Goal: Information Seeking & Learning: Check status

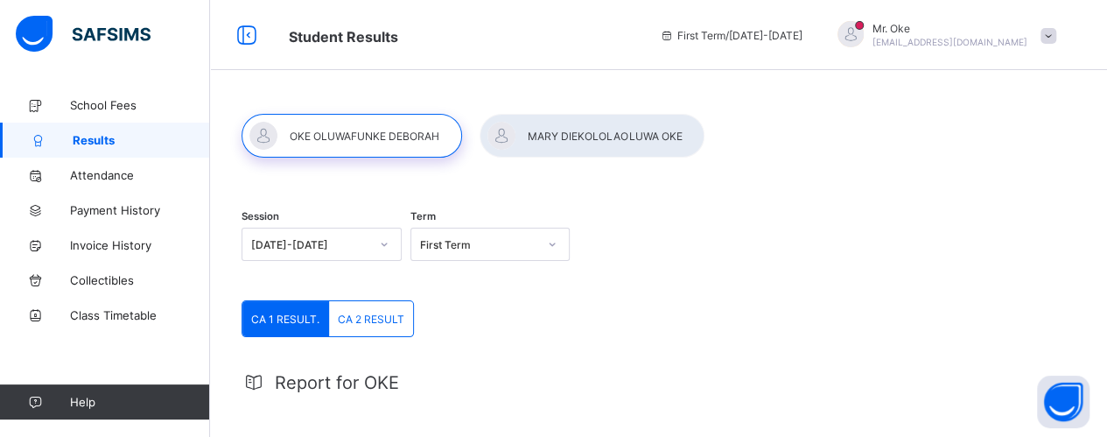
click at [566, 129] on div at bounding box center [591, 136] width 225 height 44
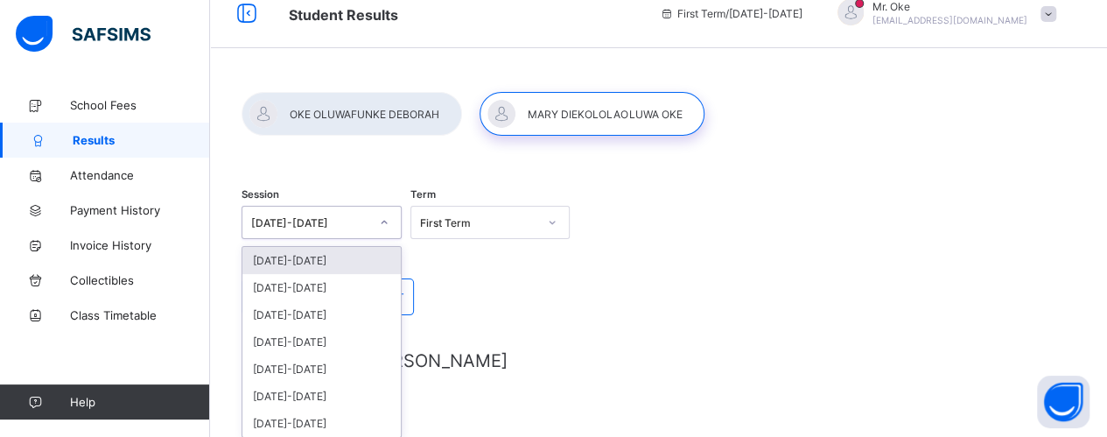
click at [388, 242] on div "Session option [DATE]-[DATE] focused, 1 of 7. 7 results available. Use Up and D…" at bounding box center [321, 224] width 160 height 73
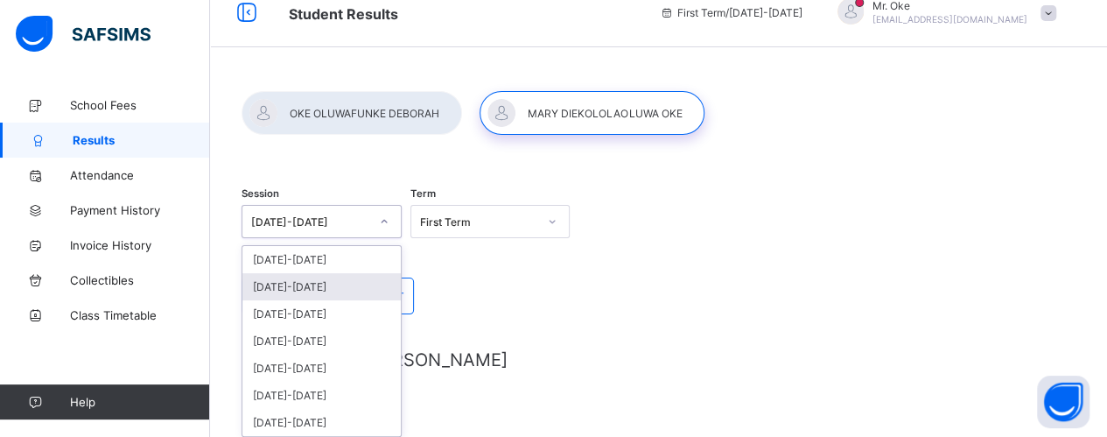
click at [315, 285] on div "[DATE]-[DATE]" at bounding box center [321, 286] width 158 height 27
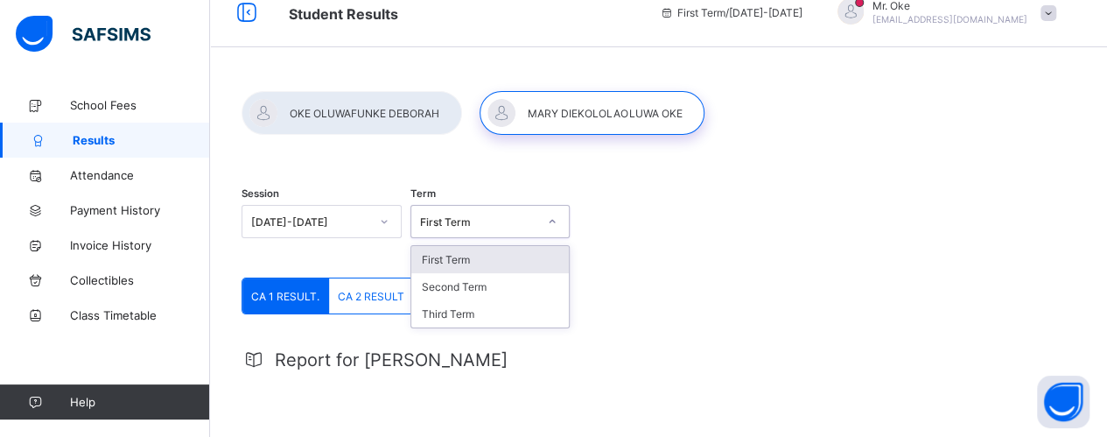
click at [557, 221] on icon at bounding box center [552, 221] width 10 height 17
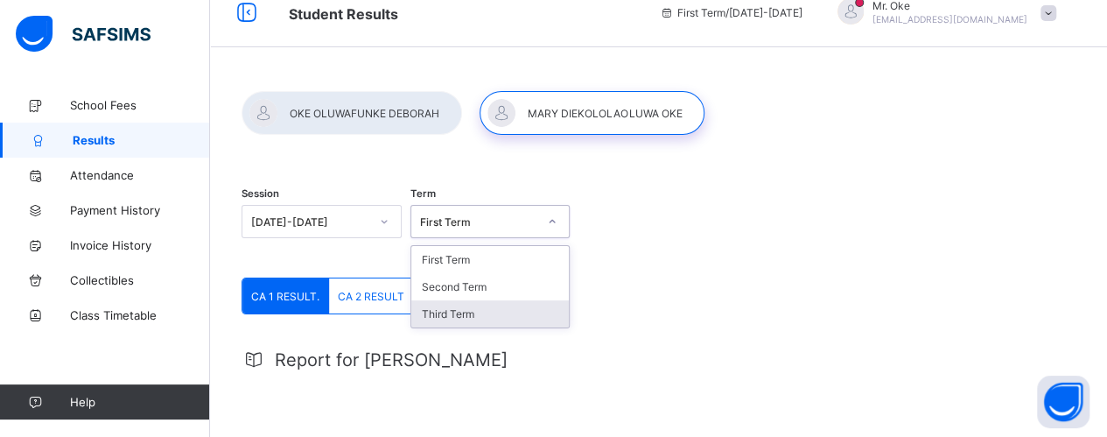
click at [479, 311] on div "Third Term" at bounding box center [490, 313] width 158 height 27
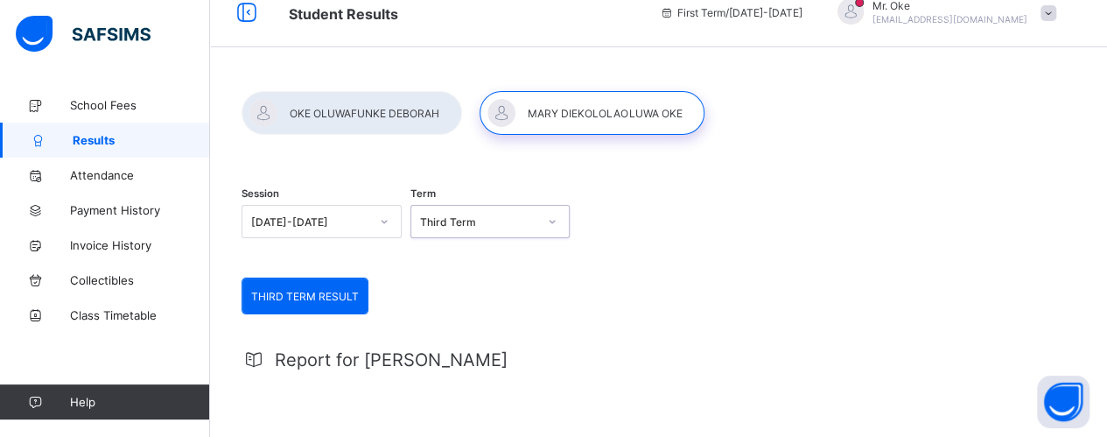
scroll to position [0, 0]
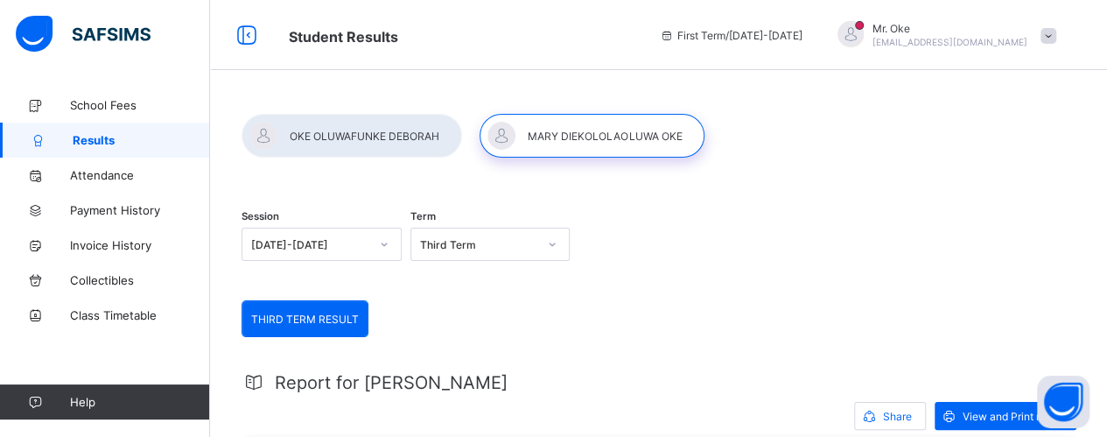
click at [293, 316] on span "THIRD TERM RESULT" at bounding box center [305, 318] width 108 height 13
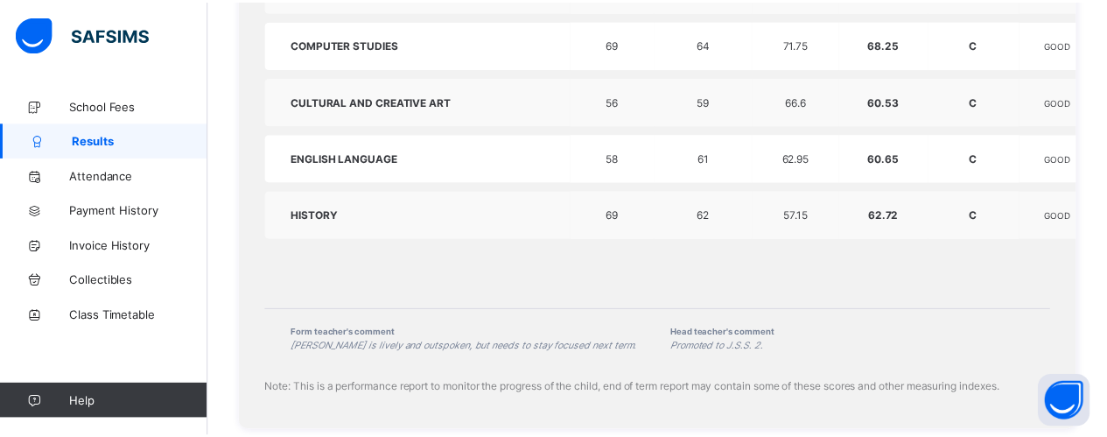
scroll to position [1497, 0]
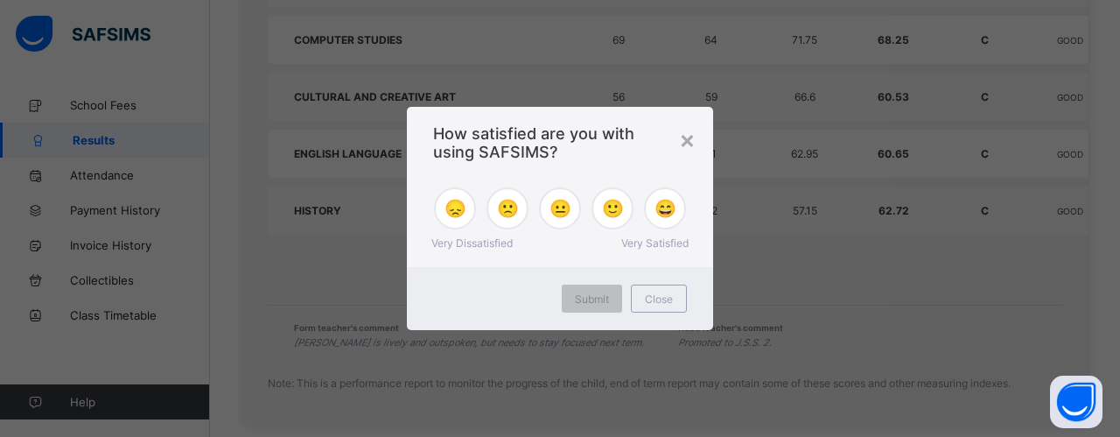
click at [663, 208] on span "😄" at bounding box center [665, 208] width 22 height 21
click at [584, 295] on span "Submit" at bounding box center [592, 298] width 34 height 13
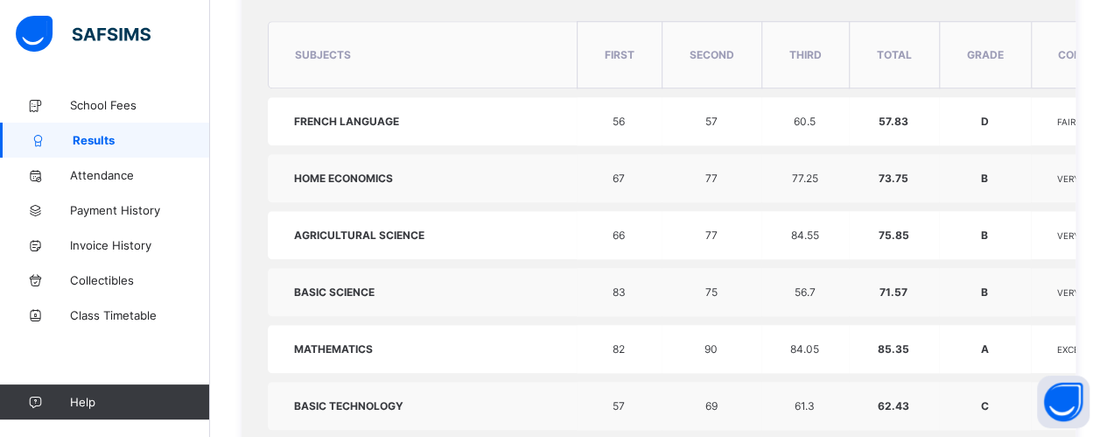
scroll to position [0, 0]
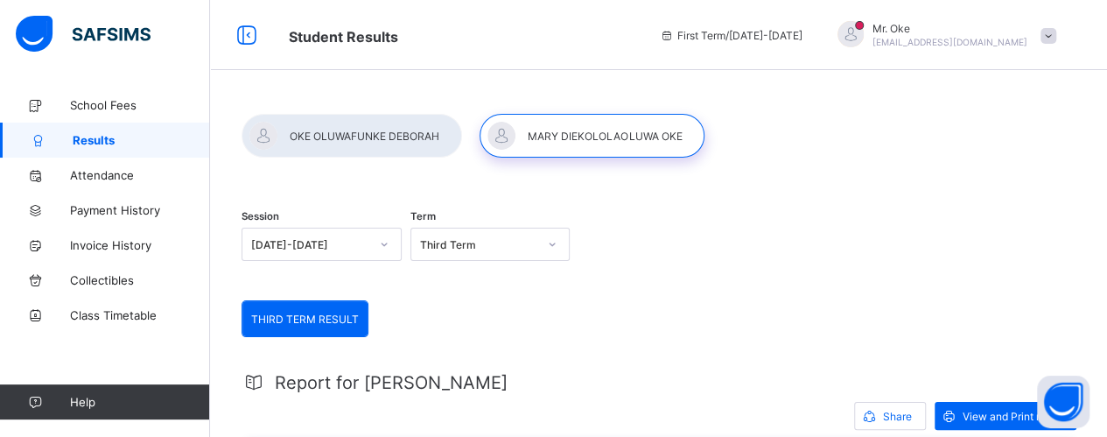
click at [802, 33] on span "First Term / [DATE]-[DATE]" at bounding box center [731, 35] width 143 height 13
click at [675, 34] on icon at bounding box center [667, 35] width 15 height 13
click at [1056, 34] on span at bounding box center [1048, 36] width 16 height 16
click at [990, 415] on span "View and Print result" at bounding box center [1012, 415] width 101 height 13
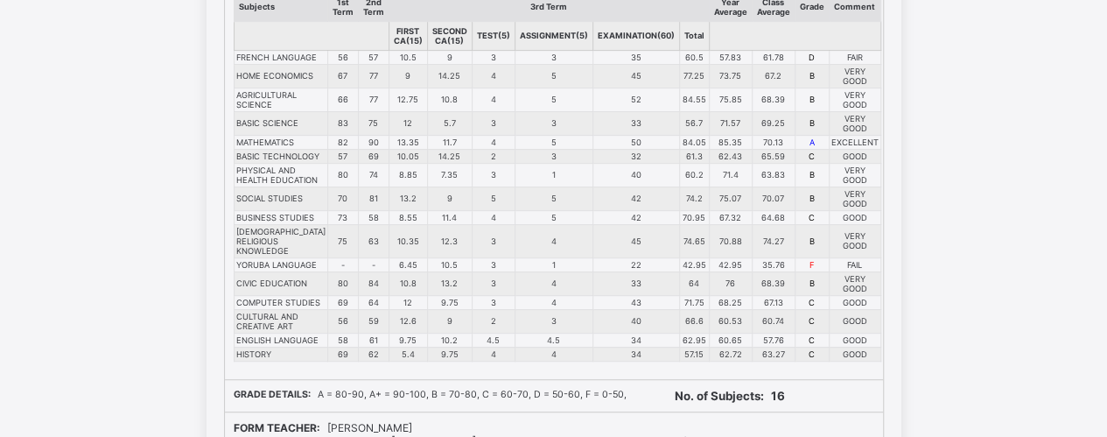
scroll to position [693, 0]
